Goal: Task Accomplishment & Management: Use online tool/utility

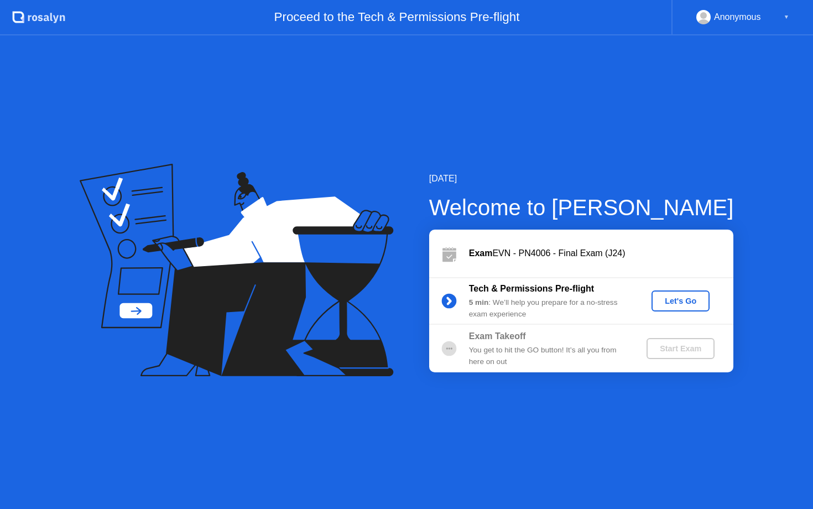
click at [690, 298] on div "Let's Go" at bounding box center [680, 301] width 49 height 9
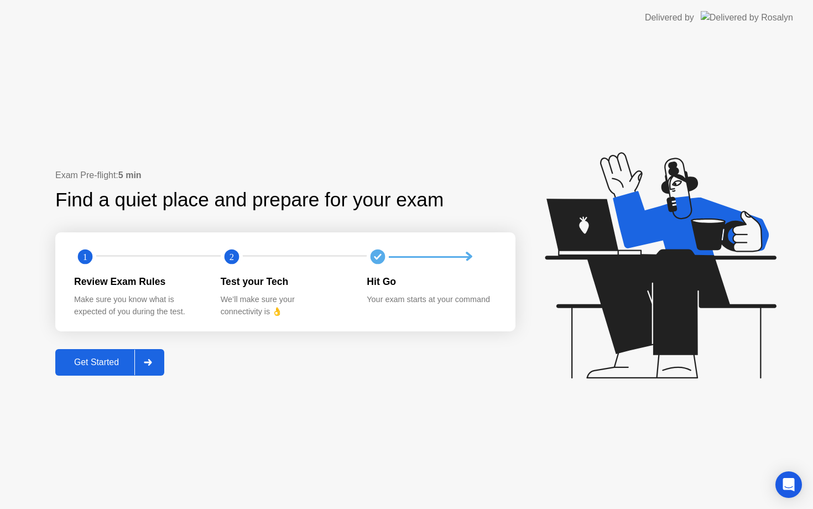
click at [96, 366] on div "Get Started" at bounding box center [97, 362] width 76 height 10
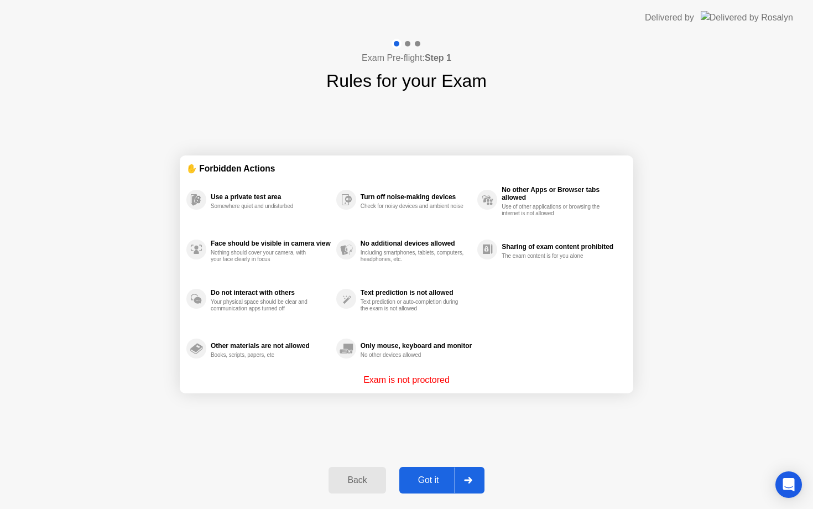
click at [470, 481] on icon at bounding box center [468, 480] width 8 height 7
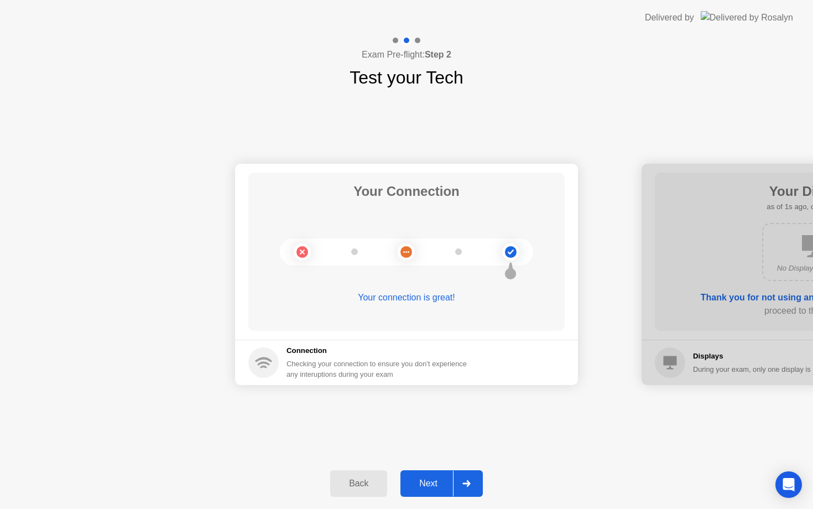
click at [468, 480] on icon at bounding box center [467, 483] width 8 height 7
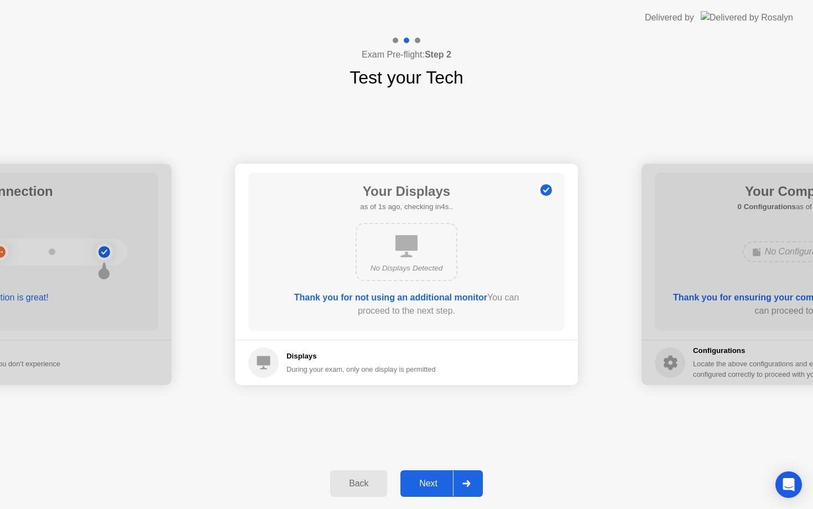
click at [465, 482] on icon at bounding box center [467, 483] width 8 height 7
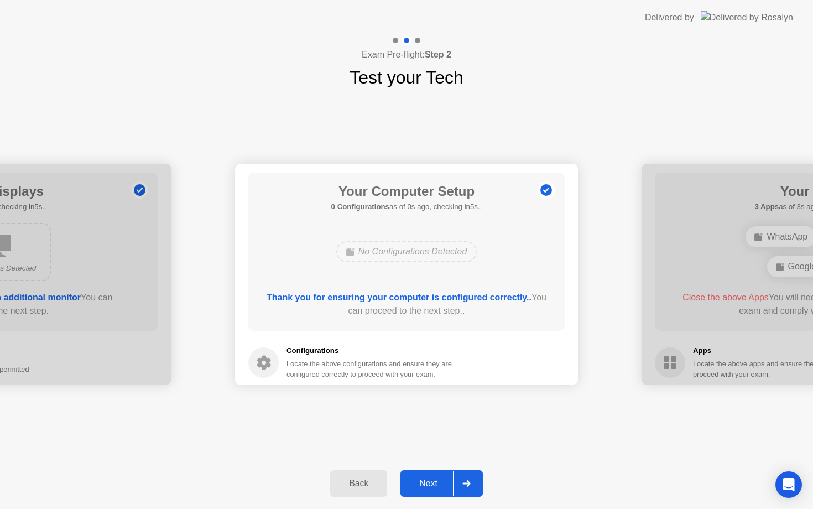
click at [465, 482] on icon at bounding box center [467, 483] width 8 height 7
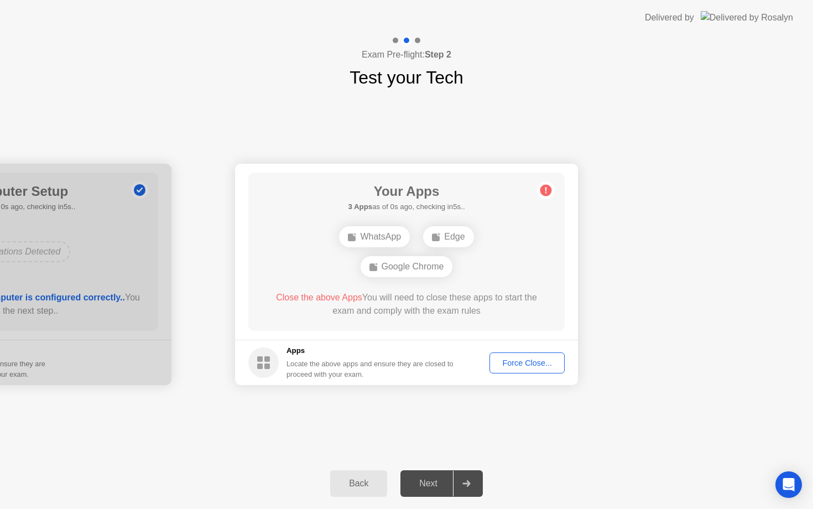
click at [465, 482] on icon at bounding box center [467, 483] width 8 height 7
click at [521, 363] on div "Force Close..." at bounding box center [528, 363] width 68 height 9
click at [525, 364] on div "Force Close..." at bounding box center [528, 363] width 68 height 9
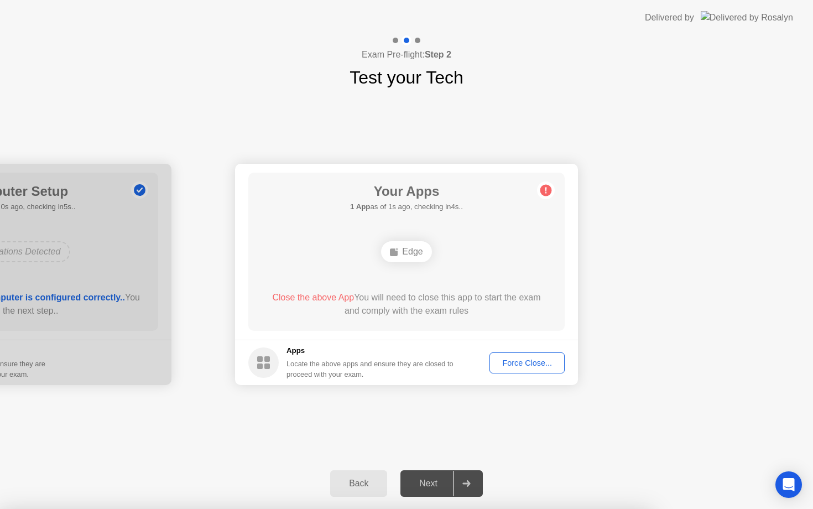
click at [464, 485] on icon at bounding box center [467, 483] width 8 height 7
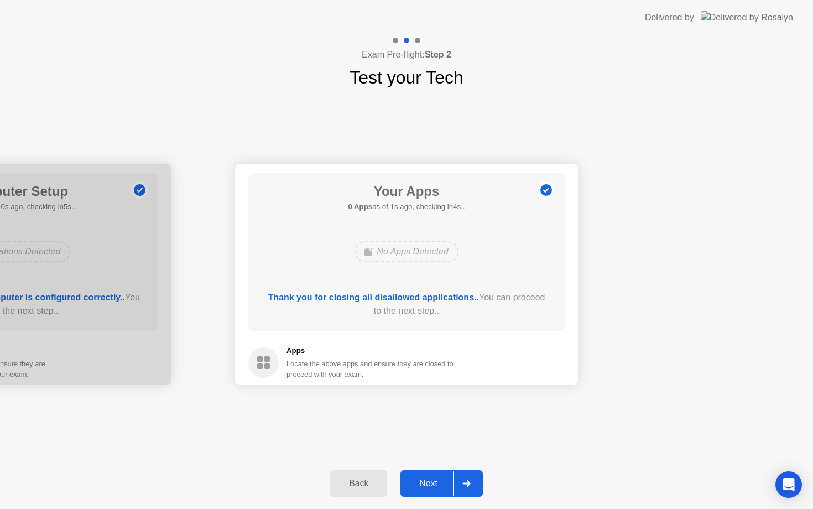
click at [468, 481] on icon at bounding box center [467, 483] width 8 height 7
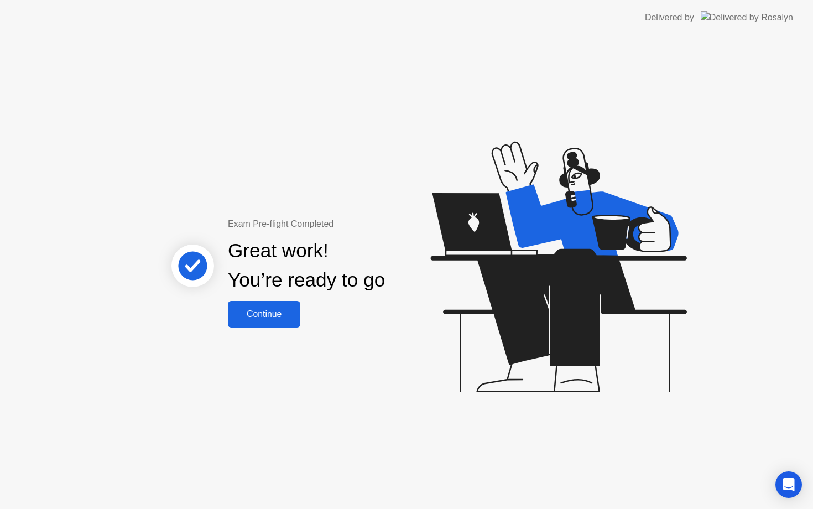
click at [275, 315] on div "Continue" at bounding box center [264, 314] width 66 height 10
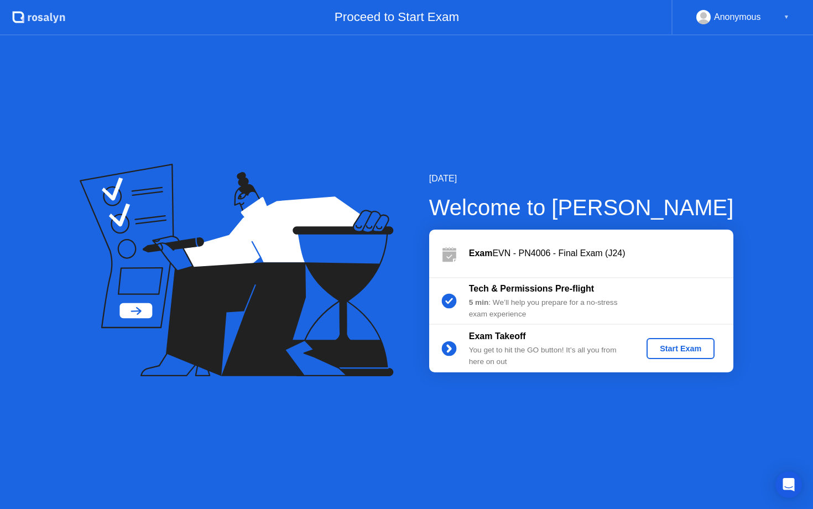
click at [667, 357] on button "Start Exam" at bounding box center [681, 348] width 68 height 21
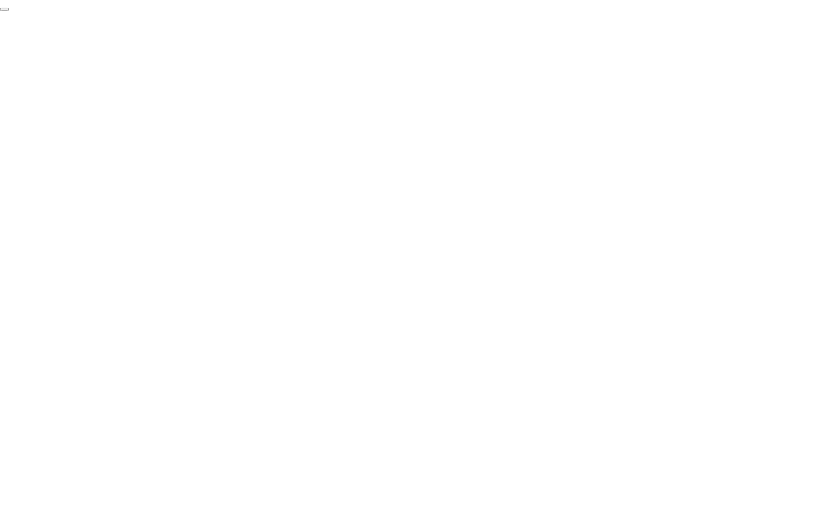
click div "End Proctoring Session"
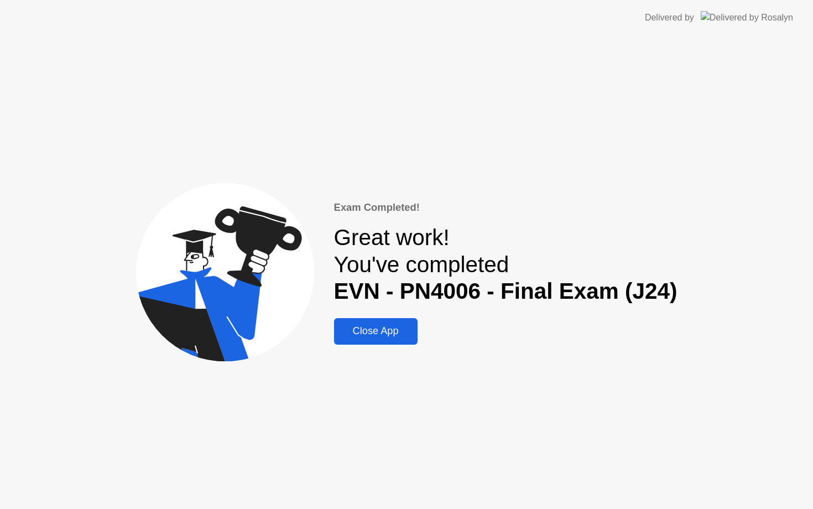
click at [400, 334] on div "Close App" at bounding box center [376, 331] width 77 height 12
